Goal: Find contact information: Find contact information

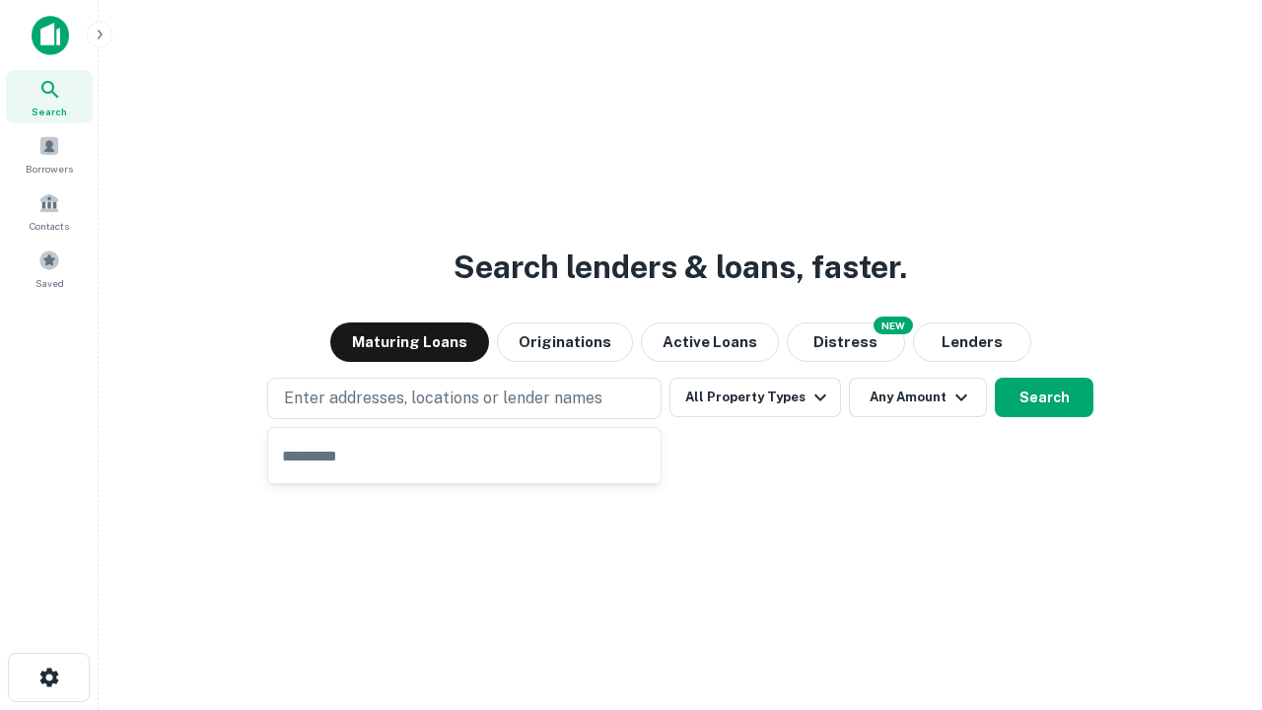
type input "**********"
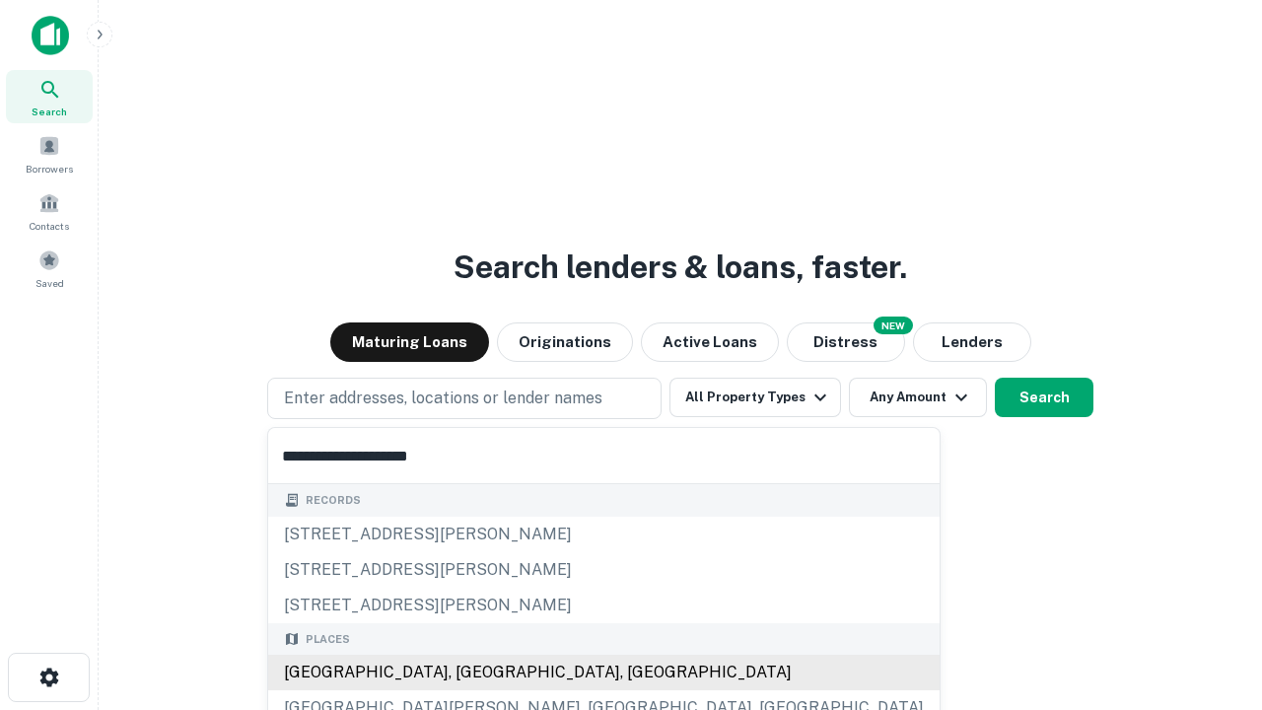
click at [471, 672] on div "[GEOGRAPHIC_DATA], [GEOGRAPHIC_DATA], [GEOGRAPHIC_DATA]" at bounding box center [603, 671] width 671 height 35
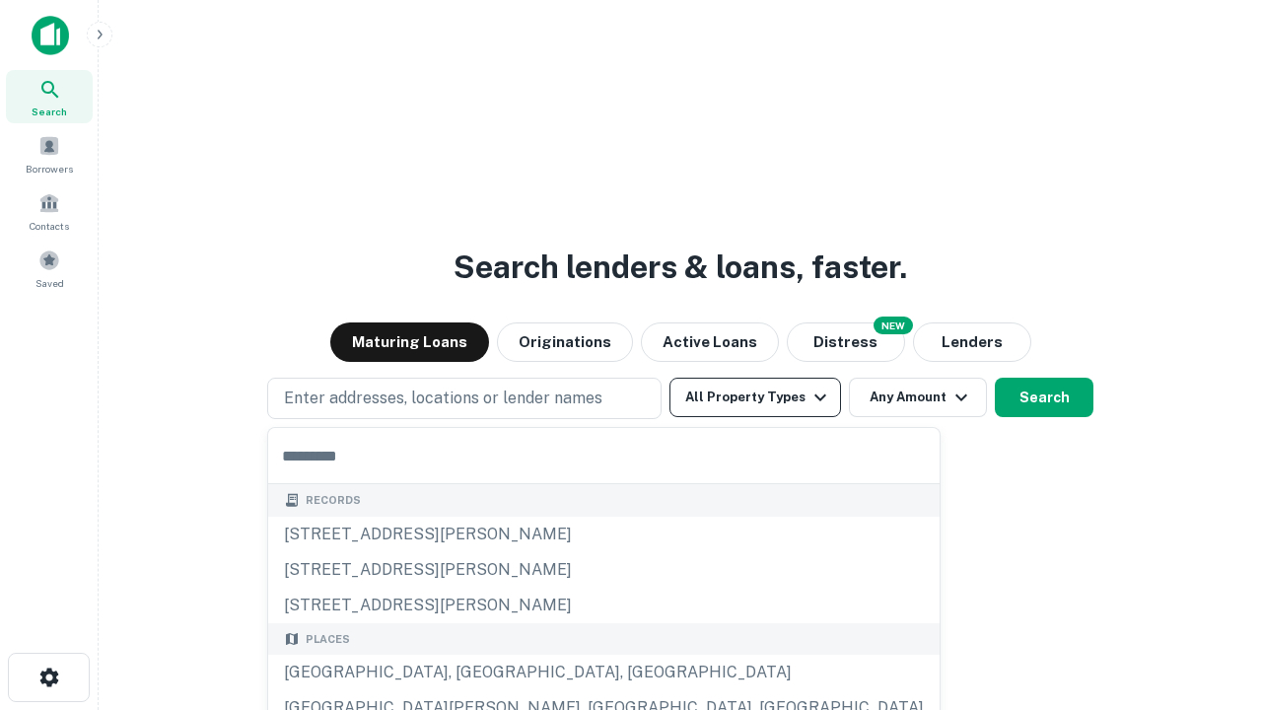
click at [755, 397] on button "All Property Types" at bounding box center [754, 396] width 171 height 39
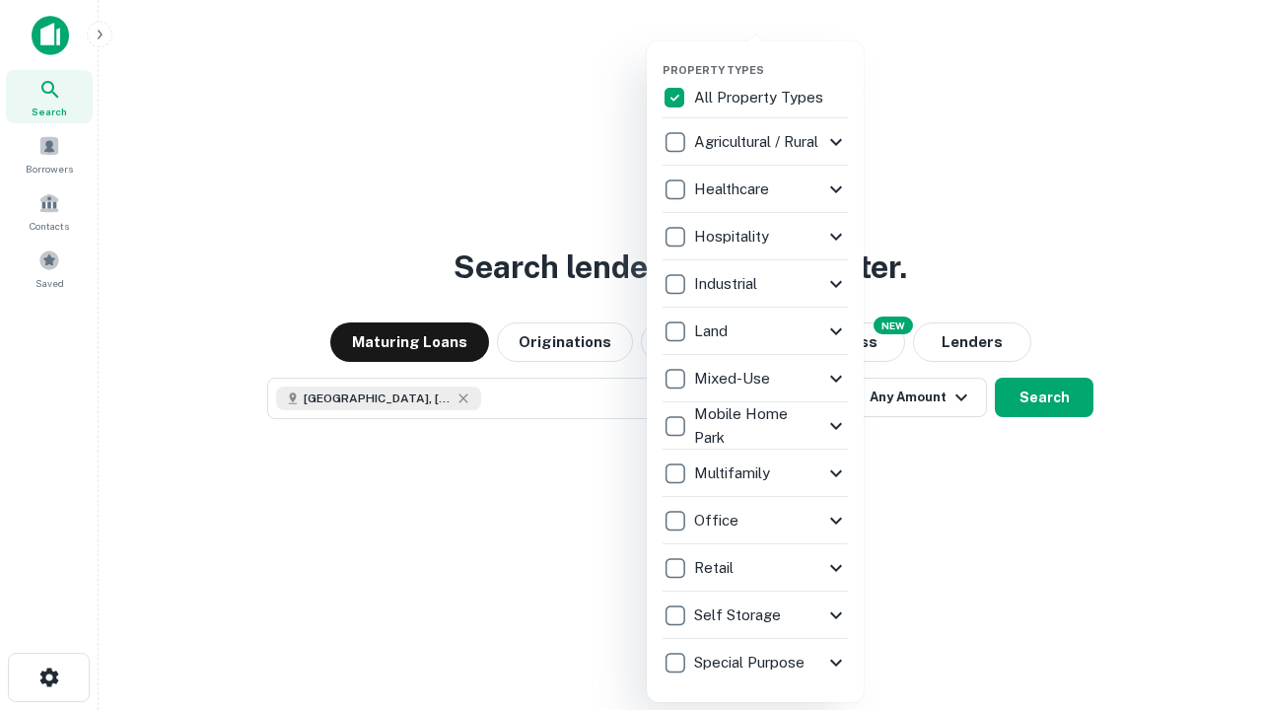
click at [771, 57] on button "button" at bounding box center [770, 57] width 217 height 1
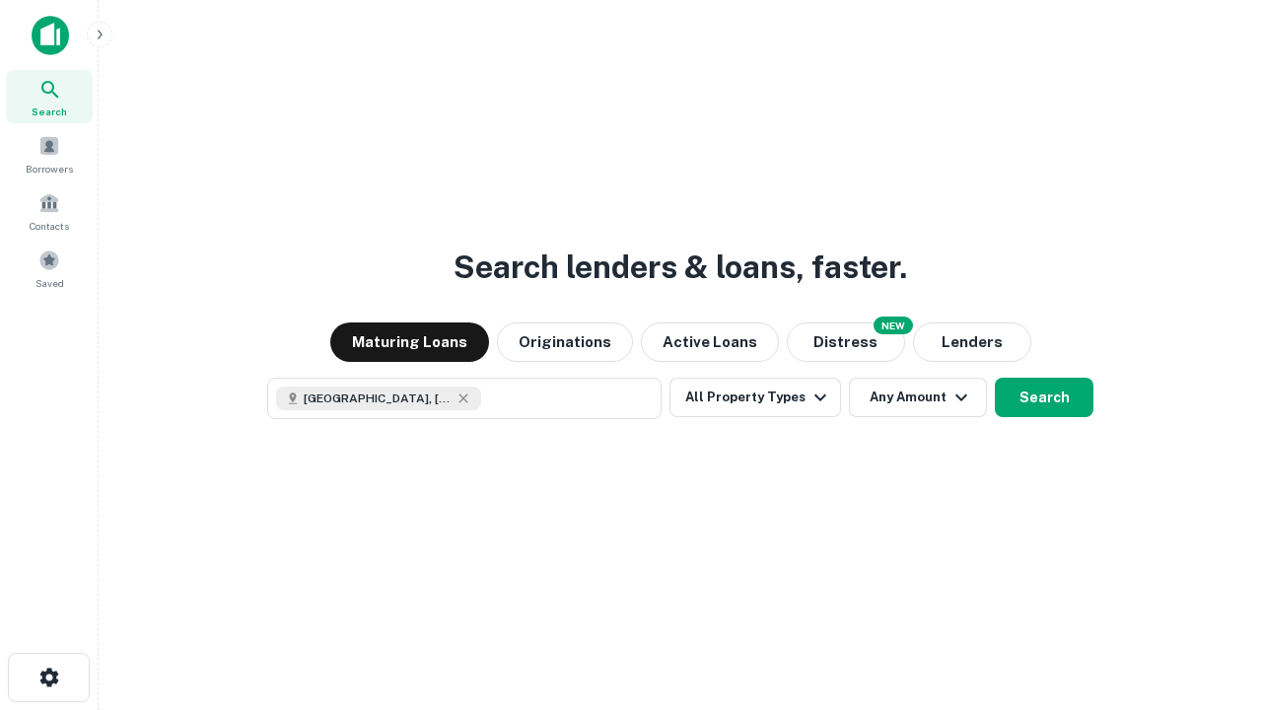
scroll to position [32, 0]
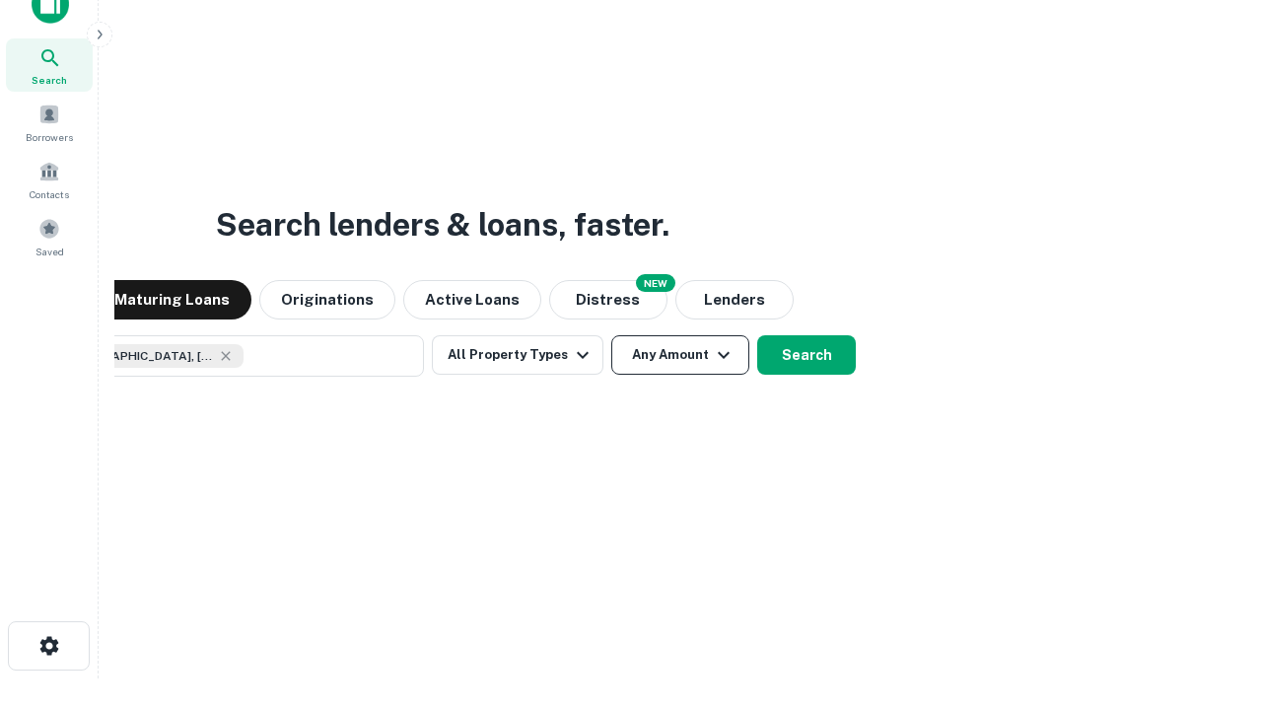
click at [611, 335] on button "Any Amount" at bounding box center [680, 354] width 138 height 39
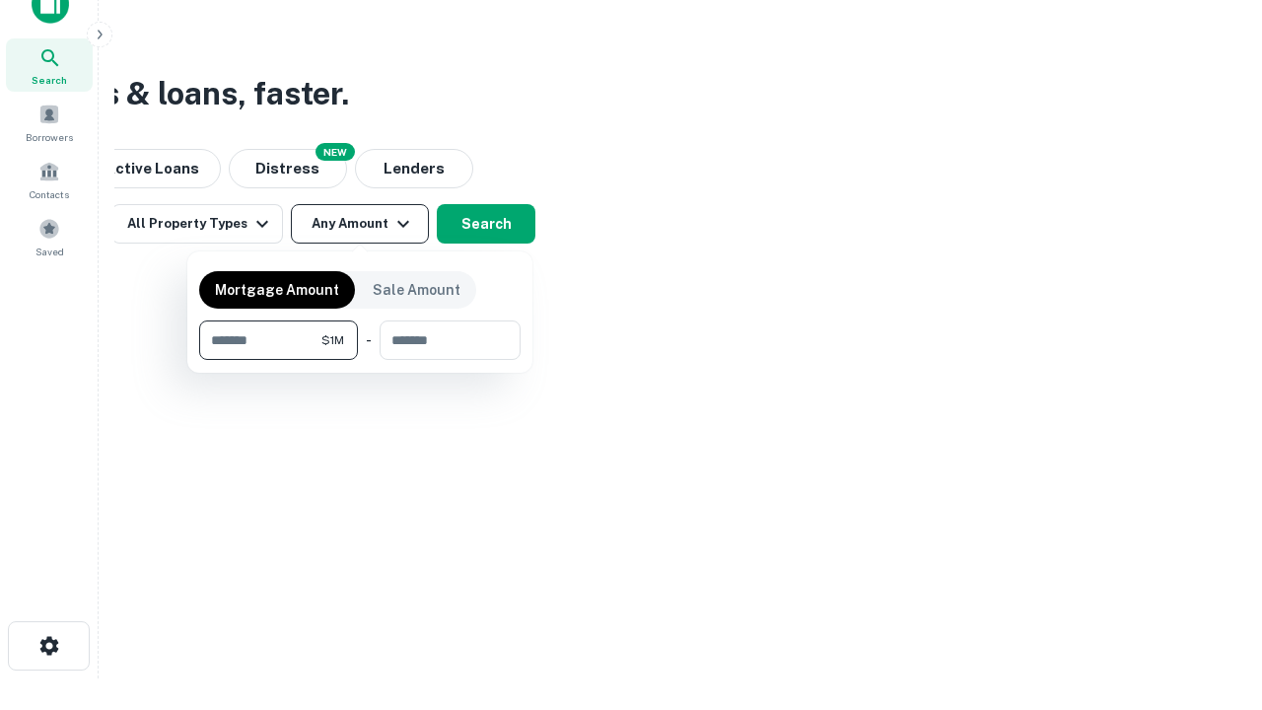
type input "*******"
click at [360, 360] on button "button" at bounding box center [359, 360] width 321 height 1
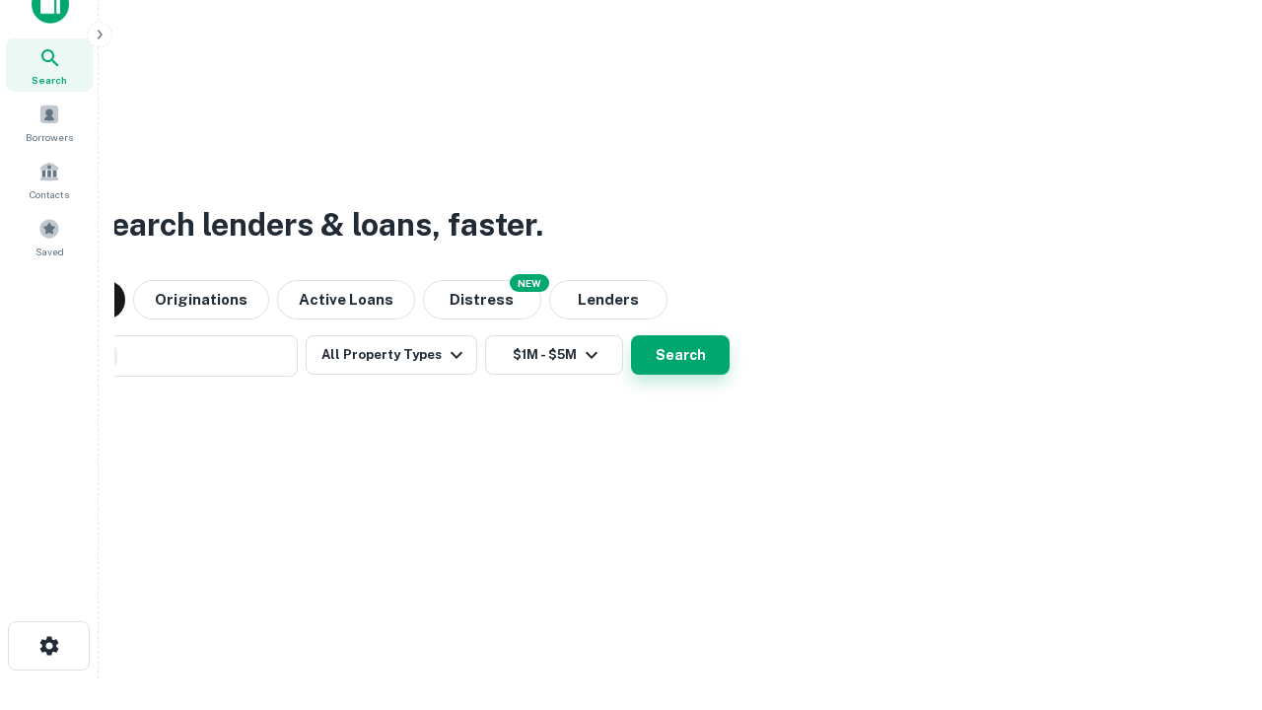
click at [631, 335] on button "Search" at bounding box center [680, 354] width 99 height 39
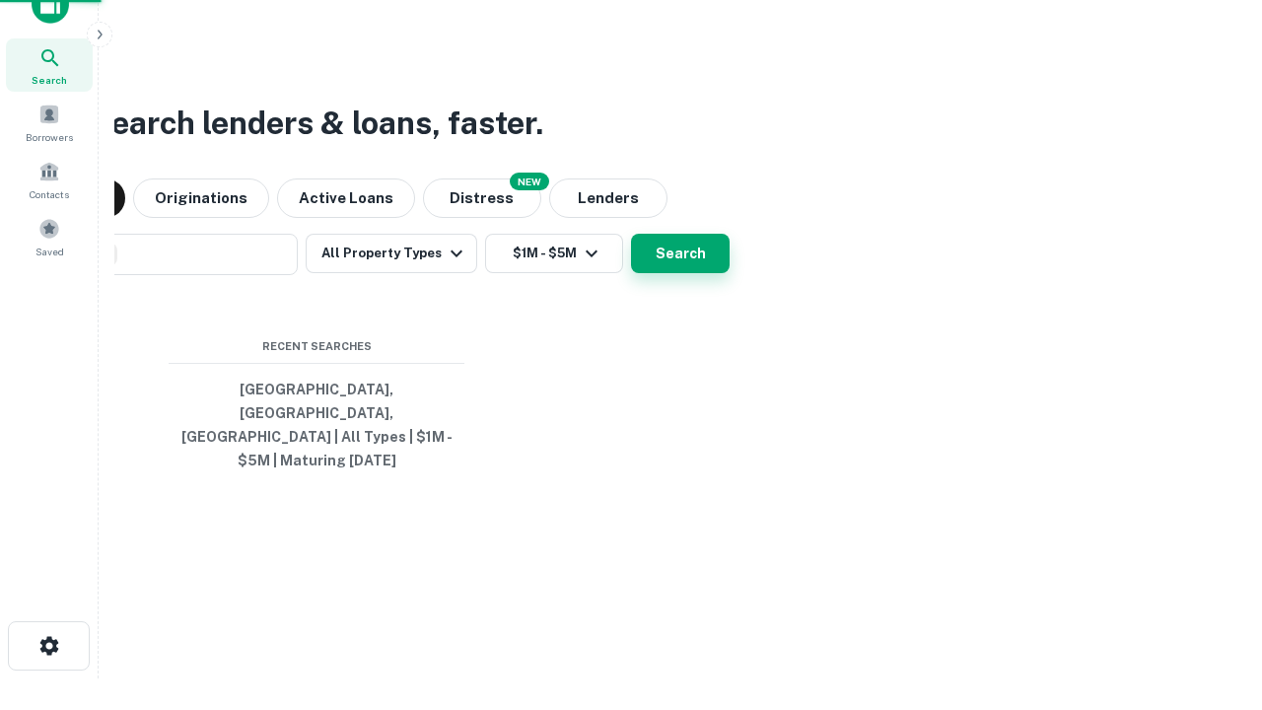
scroll to position [64, 558]
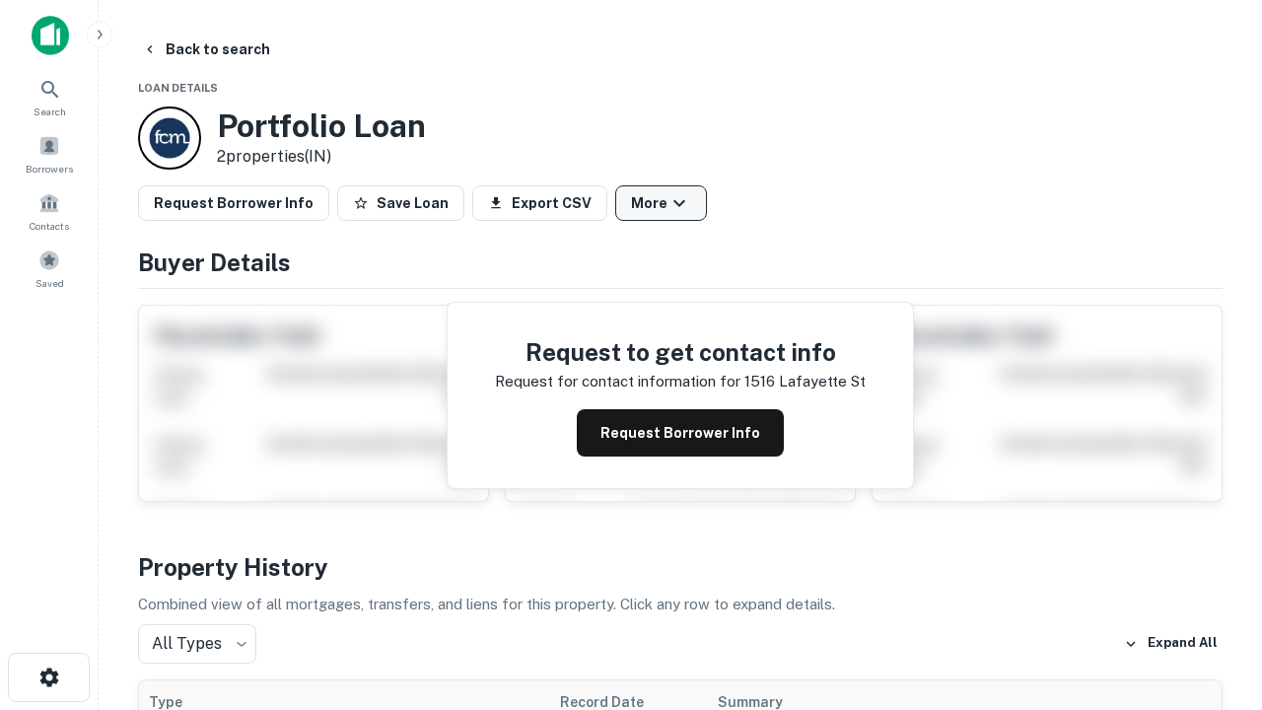
click at [660, 203] on button "More" at bounding box center [661, 202] width 92 height 35
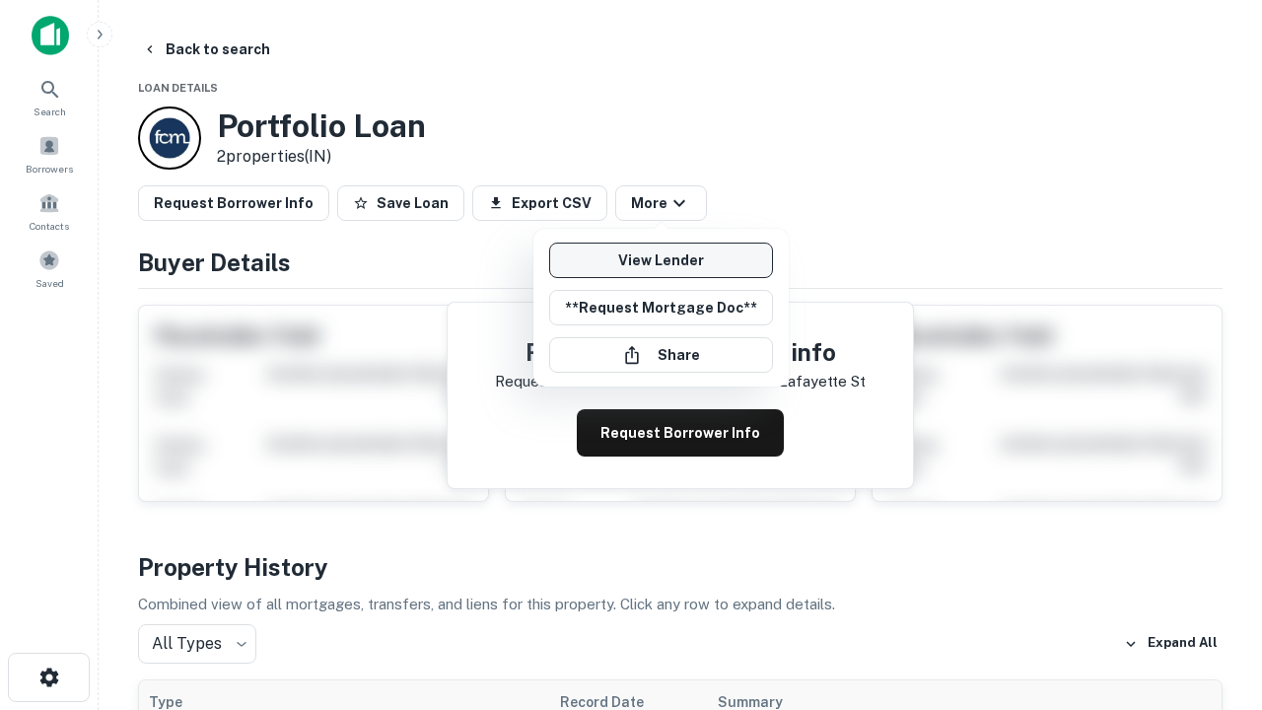
click at [660, 260] on link "View Lender" at bounding box center [661, 259] width 224 height 35
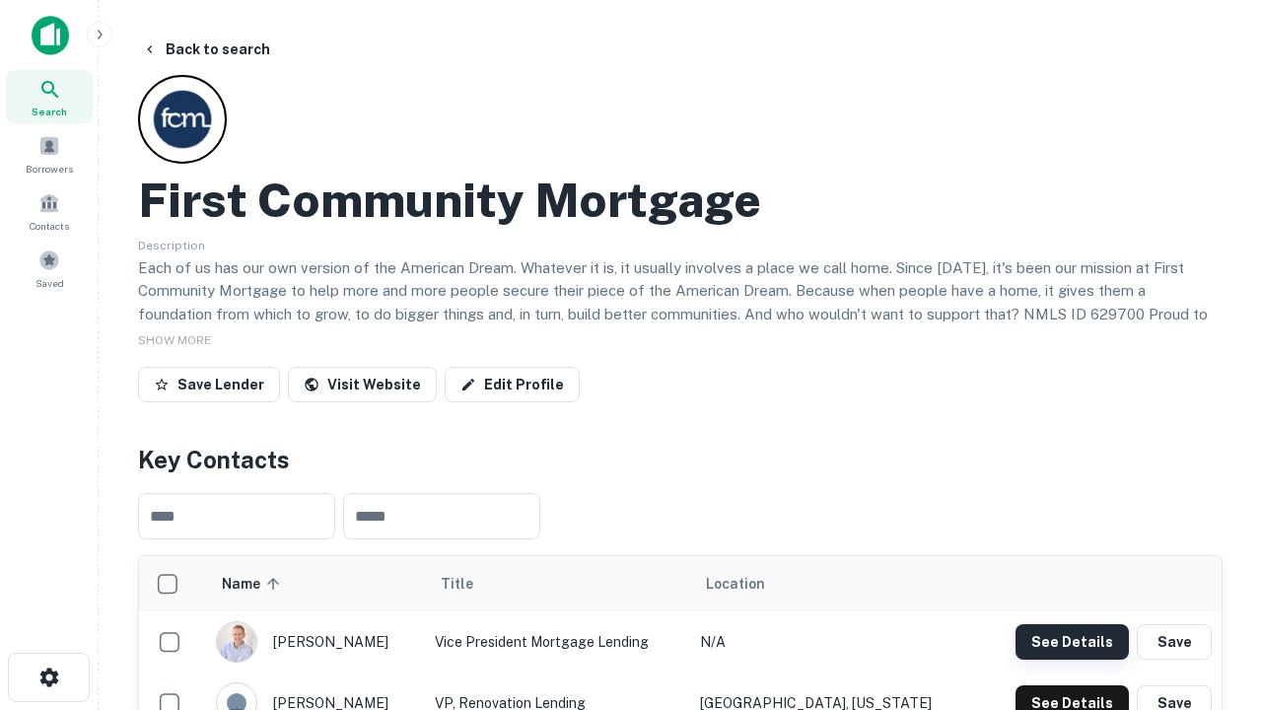
click at [1071, 641] on button "See Details" at bounding box center [1071, 641] width 113 height 35
click at [48, 677] on icon "button" at bounding box center [49, 677] width 24 height 24
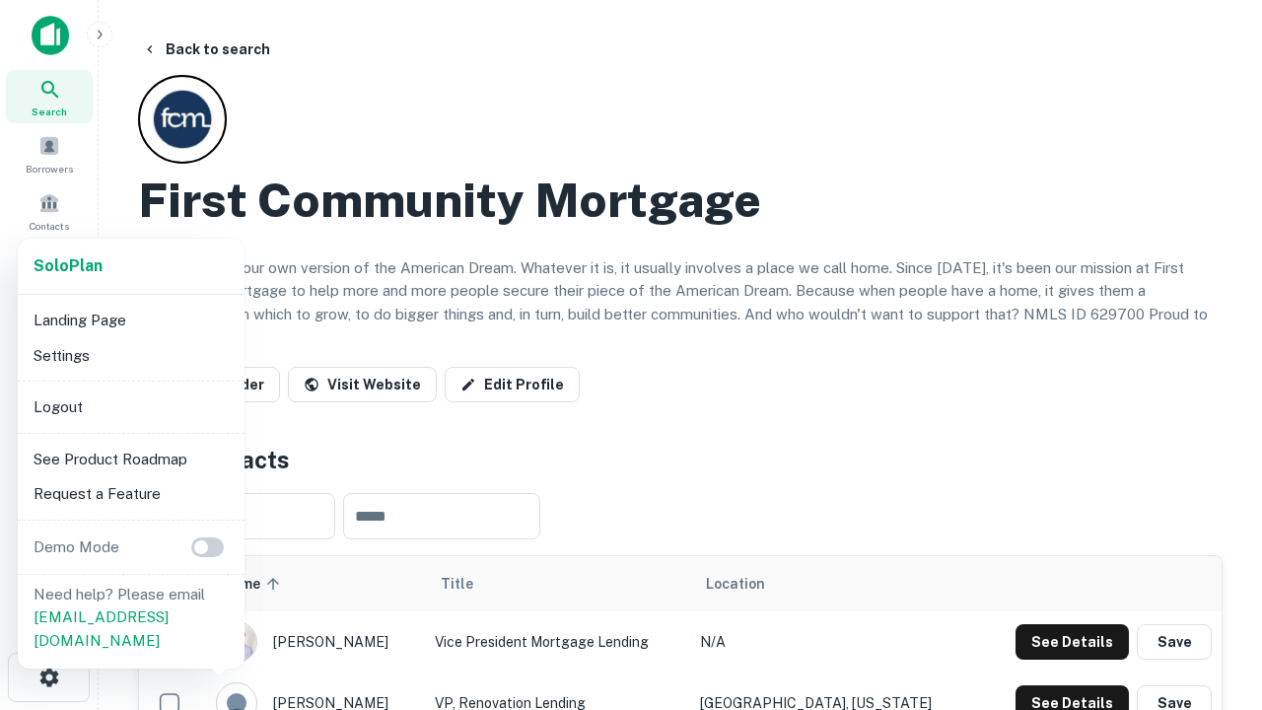
click at [130, 406] on li "Logout" at bounding box center [131, 406] width 211 height 35
